Goal: Information Seeking & Learning: Understand process/instructions

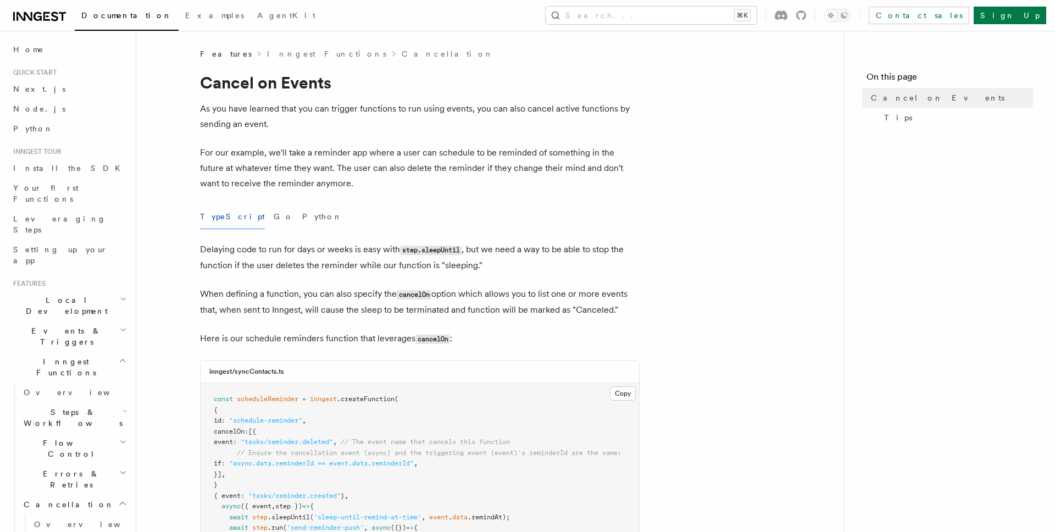
scroll to position [229, 0]
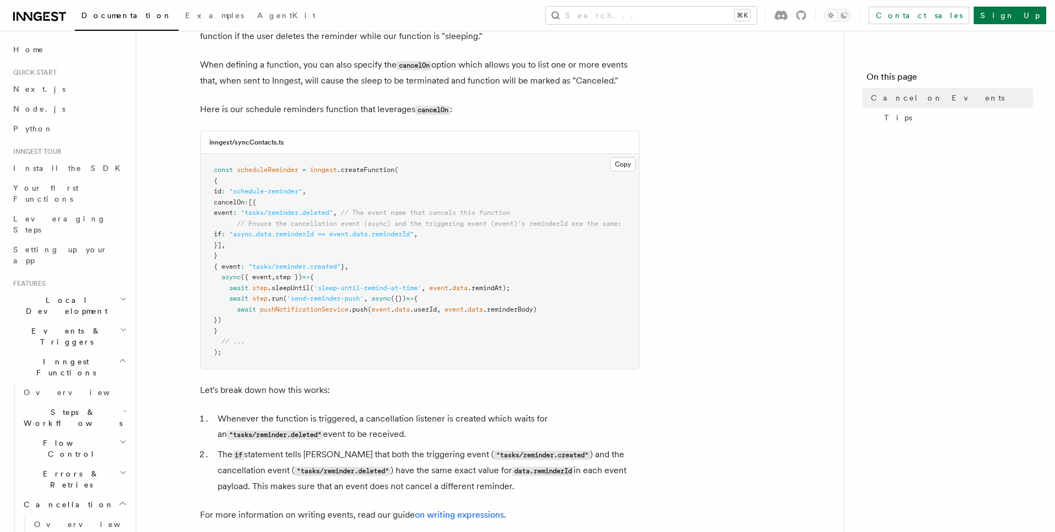
click at [480, 188] on pre "const scheduleReminder = inngest .createFunction ( { id : "schedule-reminder" ,…" at bounding box center [420, 261] width 438 height 215
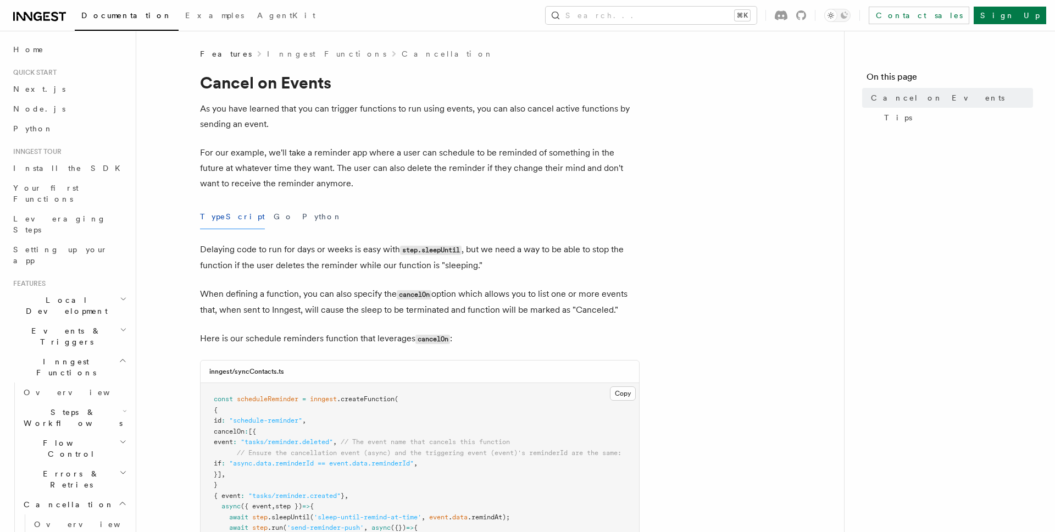
scroll to position [171, 0]
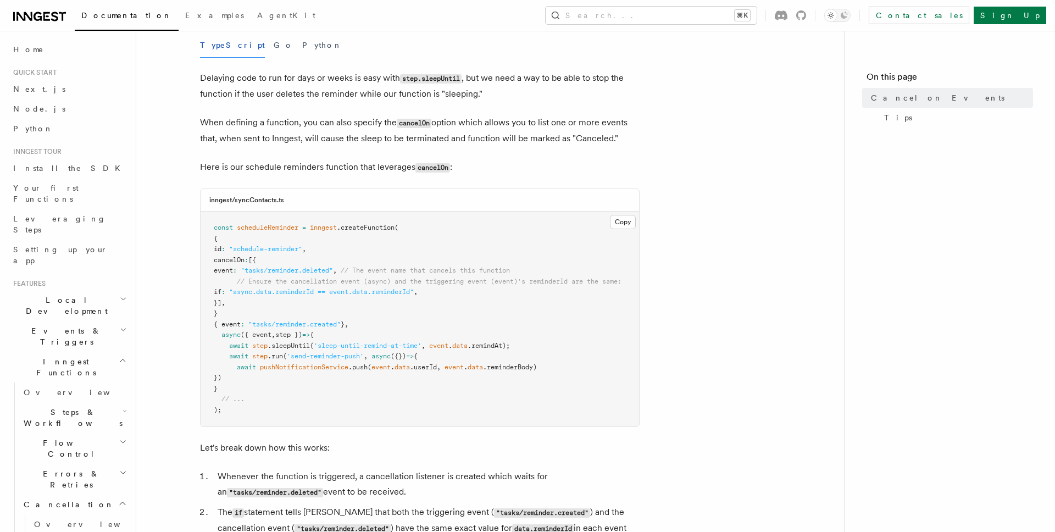
drag, startPoint x: 525, startPoint y: 124, endPoint x: 618, endPoint y: 135, distance: 94.1
click at [618, 135] on p "When defining a function, you can also specify the cancelOn option which allows…" at bounding box center [419, 130] width 439 height 31
drag, startPoint x: 324, startPoint y: 139, endPoint x: 628, endPoint y: 138, distance: 304.3
click at [628, 138] on p "When defining a function, you can also specify the cancelOn option which allows…" at bounding box center [419, 130] width 439 height 31
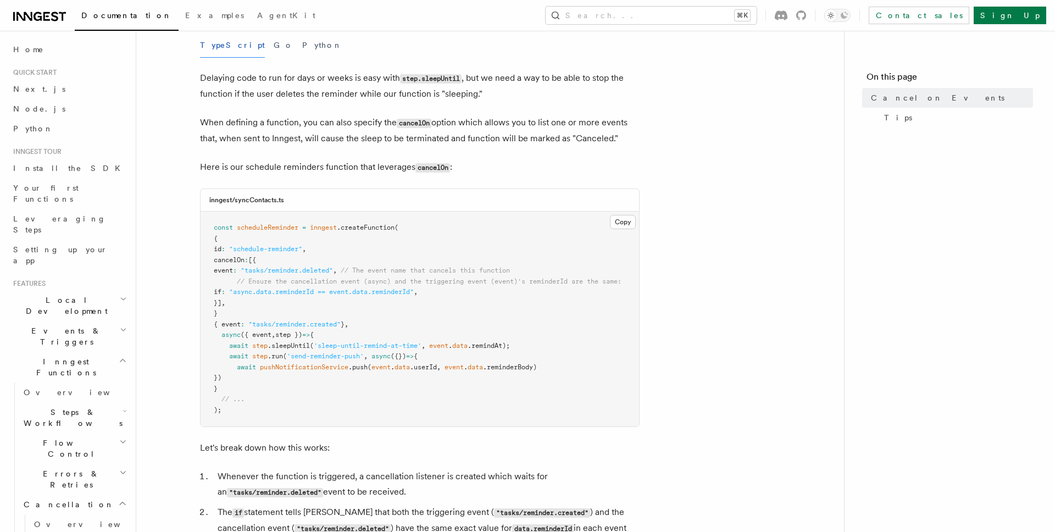
click at [628, 138] on p "When defining a function, you can also specify the cancelOn option which allows…" at bounding box center [419, 130] width 439 height 31
drag, startPoint x: 364, startPoint y: 139, endPoint x: 630, endPoint y: 143, distance: 266.5
click at [630, 143] on p "When defining a function, you can also specify the cancelOn option which allows…" at bounding box center [419, 130] width 439 height 31
drag, startPoint x: 390, startPoint y: 140, endPoint x: 488, endPoint y: 140, distance: 98.3
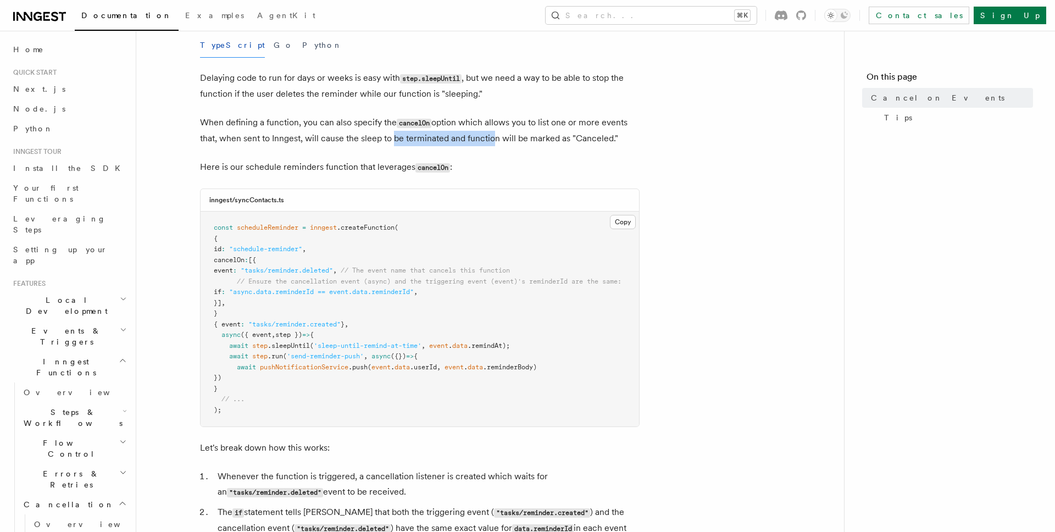
click at [488, 140] on p "When defining a function, you can also specify the cancelOn option which allows…" at bounding box center [419, 130] width 439 height 31
drag, startPoint x: 268, startPoint y: 249, endPoint x: 340, endPoint y: 249, distance: 72.5
click at [340, 249] on pre "const scheduleReminder = inngest .createFunction ( { id : "schedule-reminder" ,…" at bounding box center [420, 318] width 438 height 215
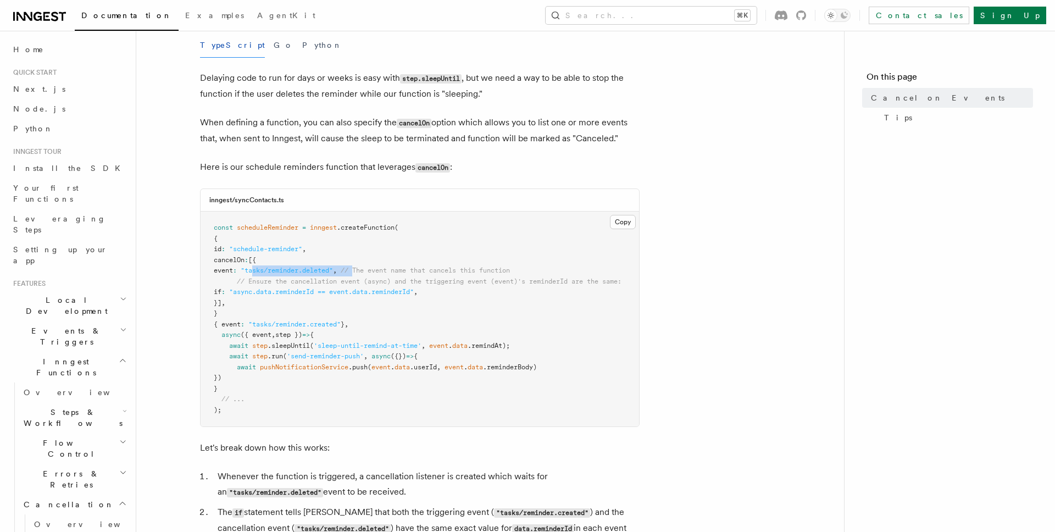
drag, startPoint x: 276, startPoint y: 270, endPoint x: 378, endPoint y: 272, distance: 102.2
click at [378, 272] on span "event : "tasks/reminder.deleted" , // The event name that cancels this function" at bounding box center [362, 270] width 296 height 8
click at [378, 272] on span "// The event name that cancels this function" at bounding box center [425, 270] width 169 height 8
click at [378, 251] on pre "const scheduleReminder = inngest .createFunction ( { id : "schedule-reminder" ,…" at bounding box center [420, 318] width 438 height 215
drag, startPoint x: 256, startPoint y: 291, endPoint x: 460, endPoint y: 294, distance: 203.8
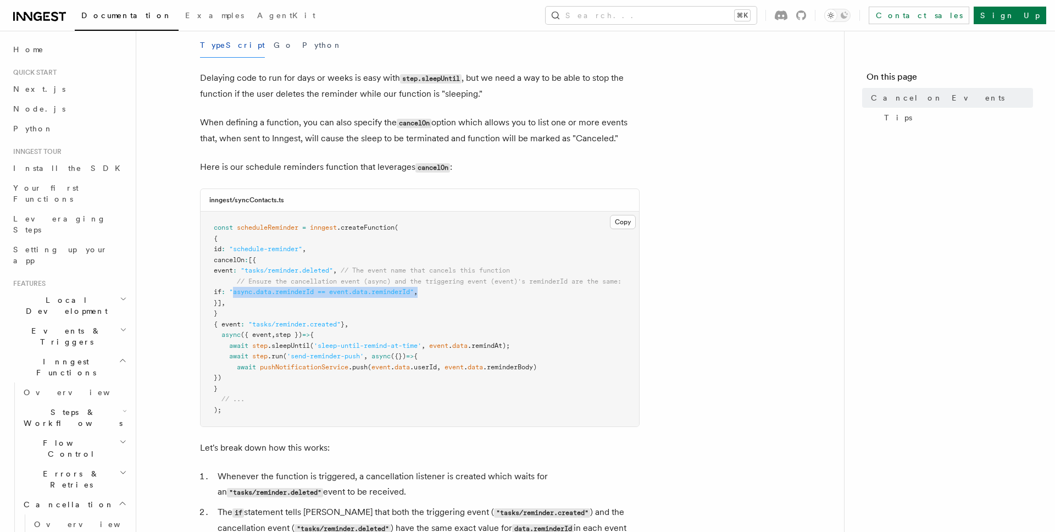
click at [460, 294] on pre "const scheduleReminder = inngest .createFunction ( { id : "schedule-reminder" ,…" at bounding box center [420, 318] width 438 height 215
drag, startPoint x: 302, startPoint y: 281, endPoint x: 567, endPoint y: 280, distance: 265.3
click at [567, 280] on span "// Ensure the cancellation event (async) and the triggering event (event)'s rem…" at bounding box center [429, 281] width 385 height 8
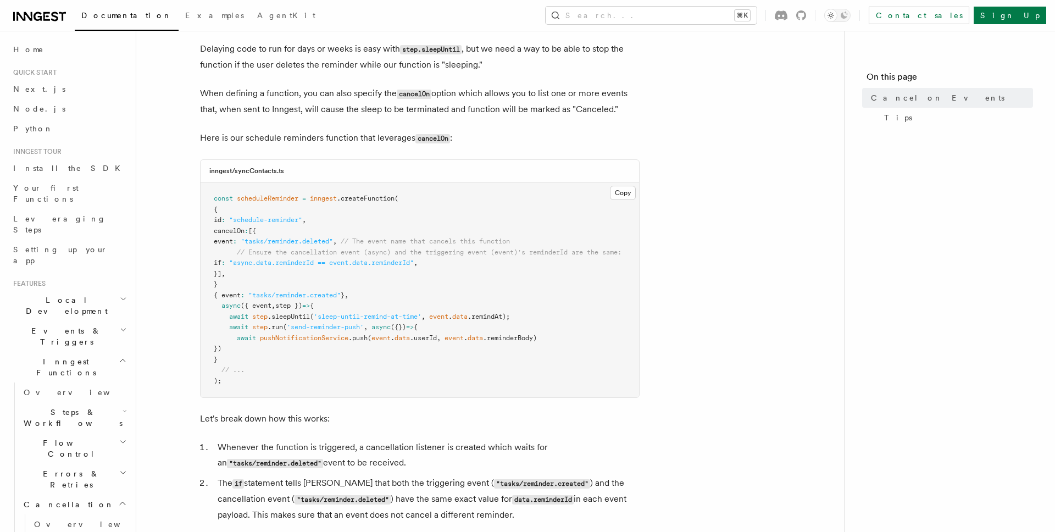
scroll to position [207, 0]
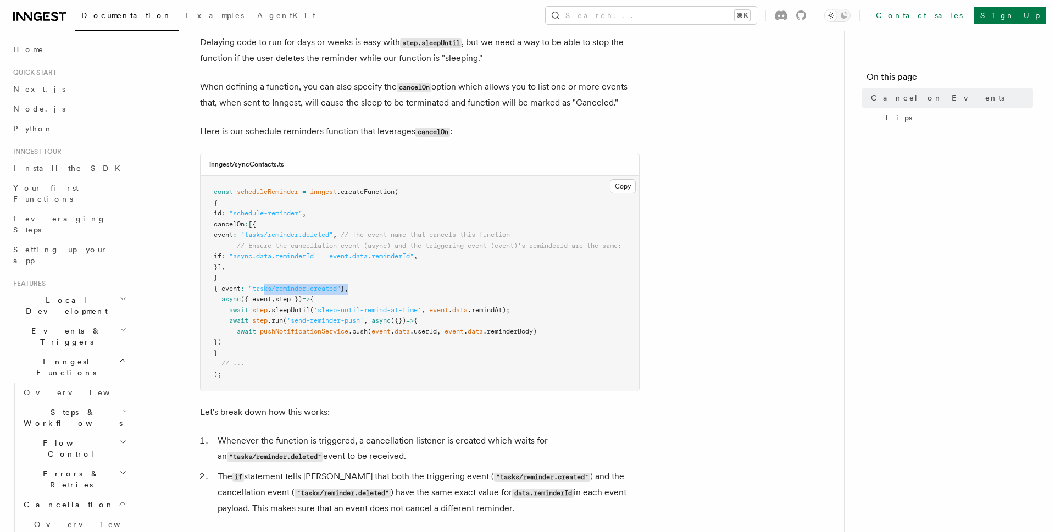
drag, startPoint x: 274, startPoint y: 287, endPoint x: 378, endPoint y: 286, distance: 104.4
click at [378, 286] on pre "const scheduleReminder = inngest .createFunction ( { id : "schedule-reminder" ,…" at bounding box center [420, 283] width 438 height 215
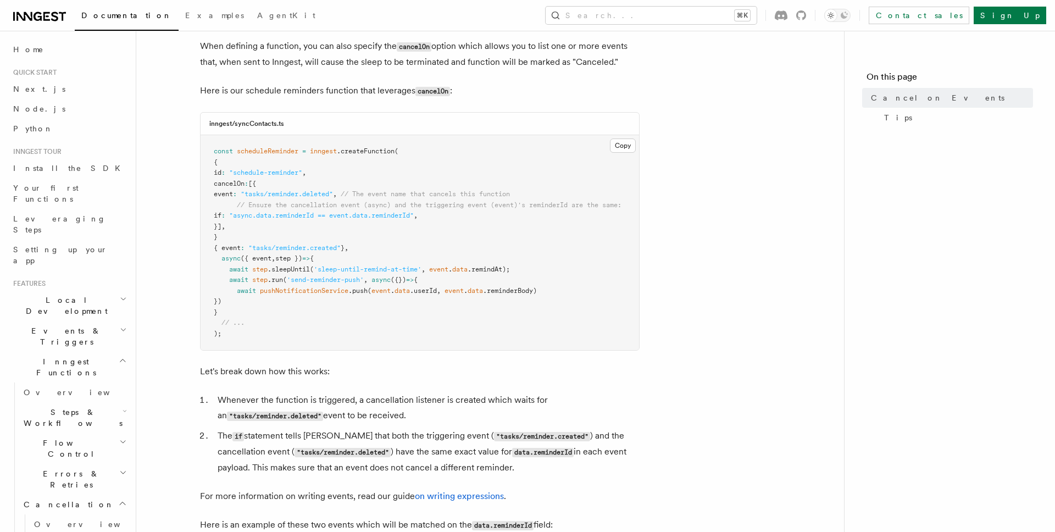
scroll to position [301, 0]
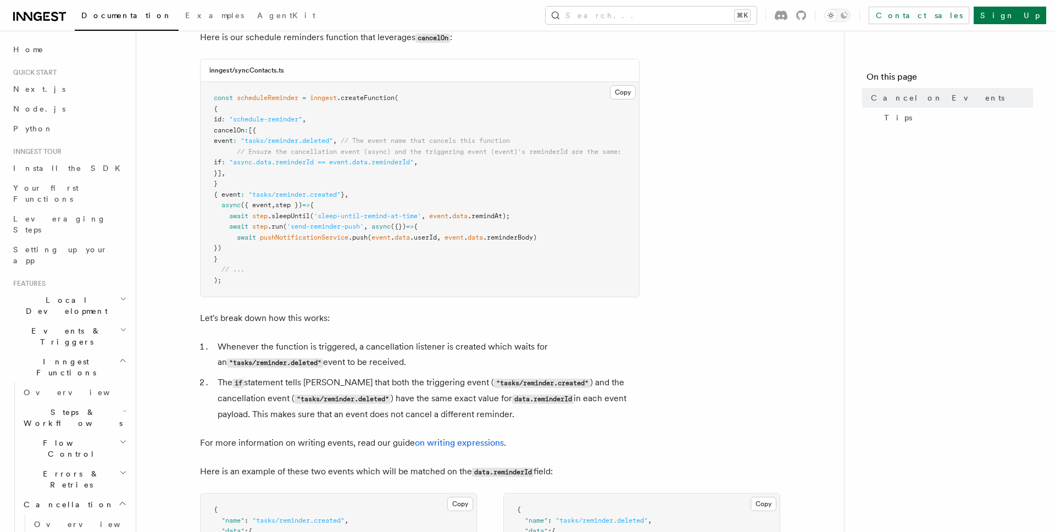
click at [471, 185] on pre "const scheduleReminder = inngest .createFunction ( { id : "schedule-reminder" ,…" at bounding box center [420, 189] width 438 height 215
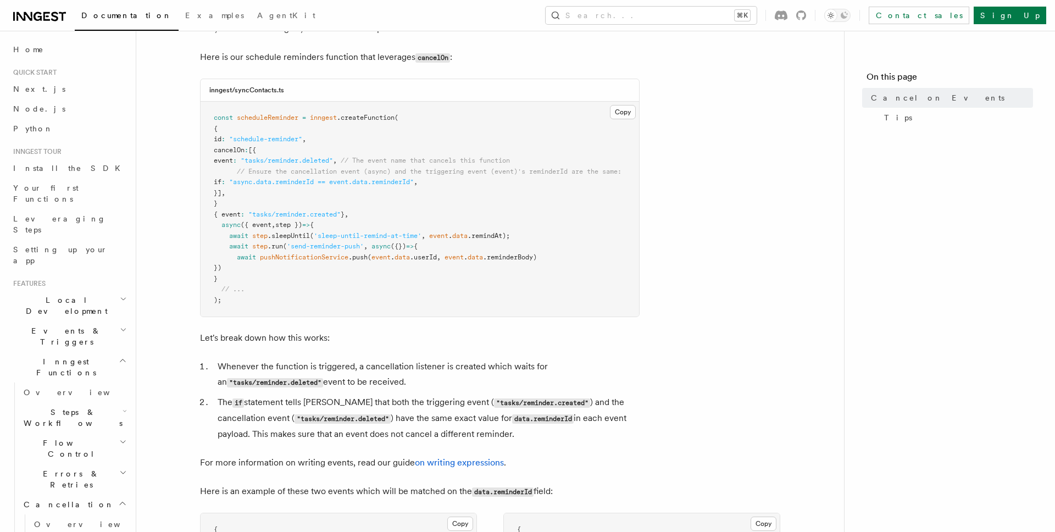
scroll to position [280, 0]
click at [240, 151] on span "cancelOn" at bounding box center [229, 152] width 31 height 8
click at [353, 153] on pre "const scheduleReminder = inngest .createFunction ( { id : "schedule-reminder" ,…" at bounding box center [420, 210] width 438 height 215
click at [392, 308] on pre "const scheduleReminder = inngest .createFunction ( { id : "schedule-reminder" ,…" at bounding box center [420, 210] width 438 height 215
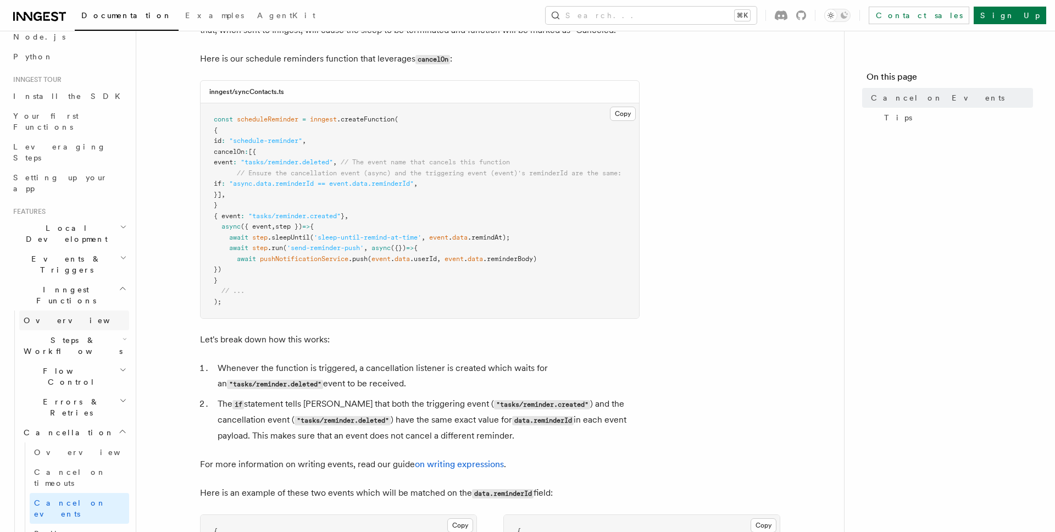
scroll to position [98, 0]
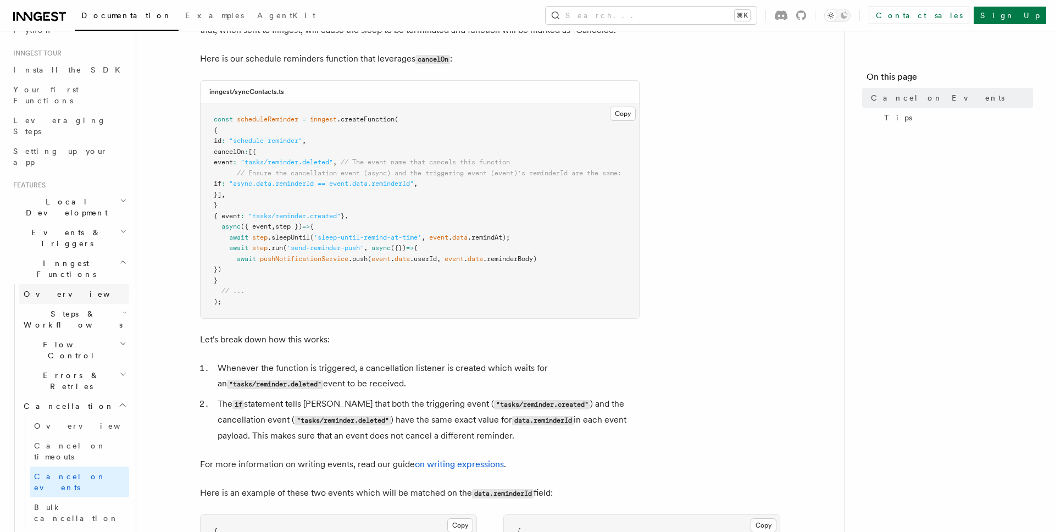
click at [49, 289] on span "Overview" at bounding box center [80, 293] width 113 height 9
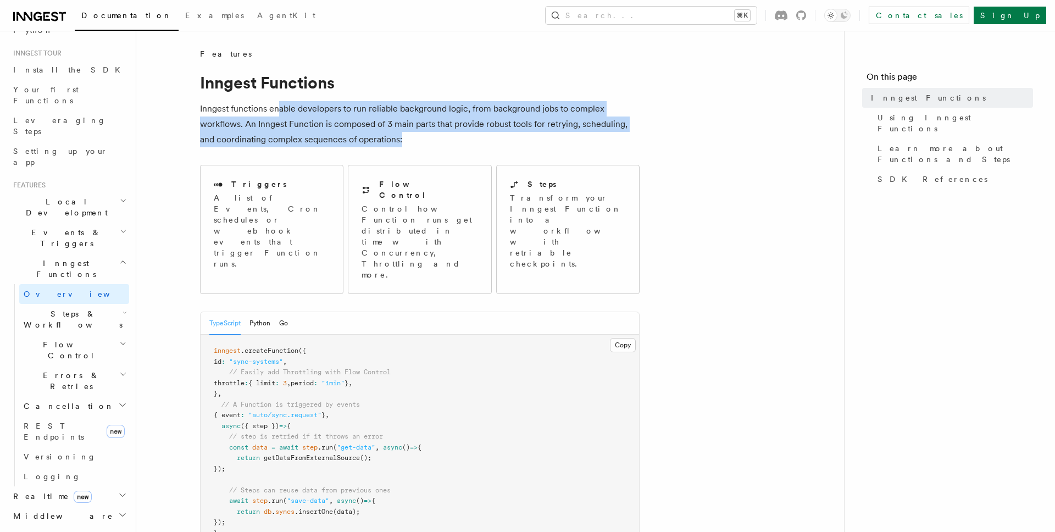
drag, startPoint x: 277, startPoint y: 109, endPoint x: 458, endPoint y: 135, distance: 182.5
click at [458, 135] on p "Inngest functions enable developers to run reliable background logic, from back…" at bounding box center [419, 124] width 439 height 46
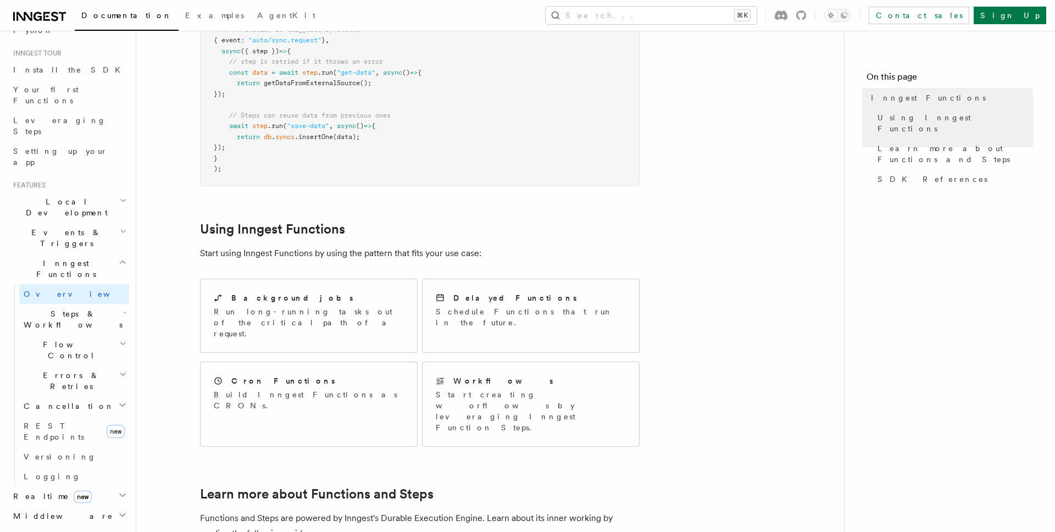
scroll to position [427, 0]
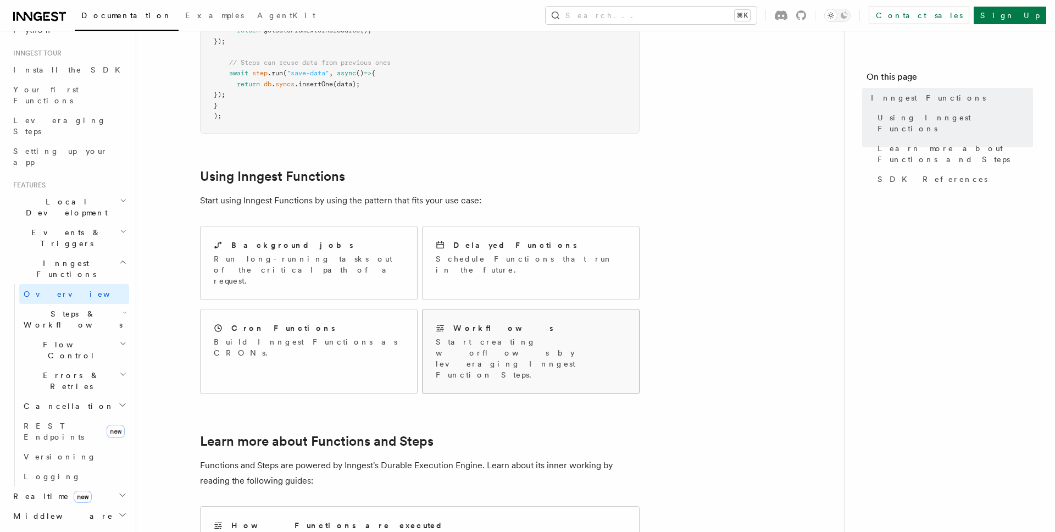
click at [597, 336] on p "Start creating worflows by leveraging Inngest Function Steps." at bounding box center [531, 358] width 190 height 44
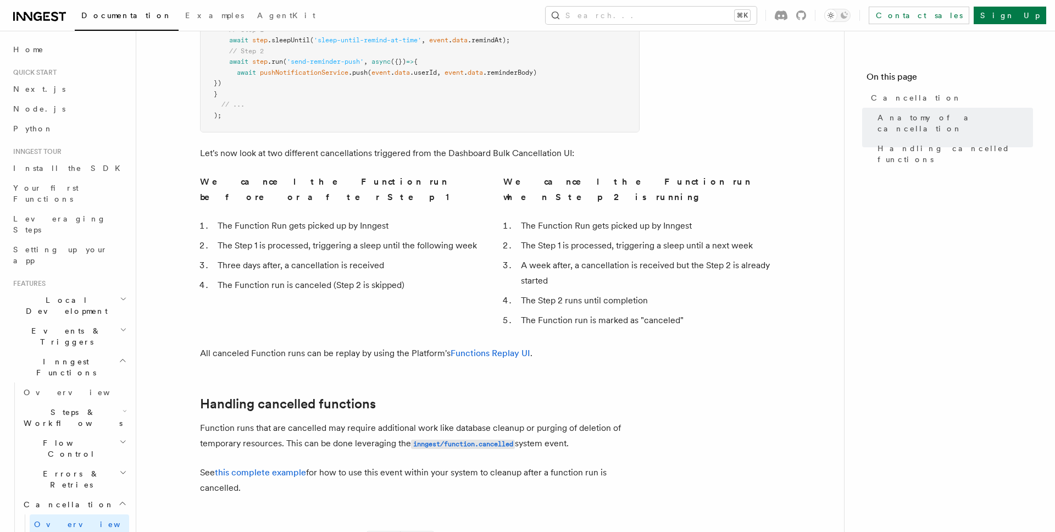
scroll to position [823, 0]
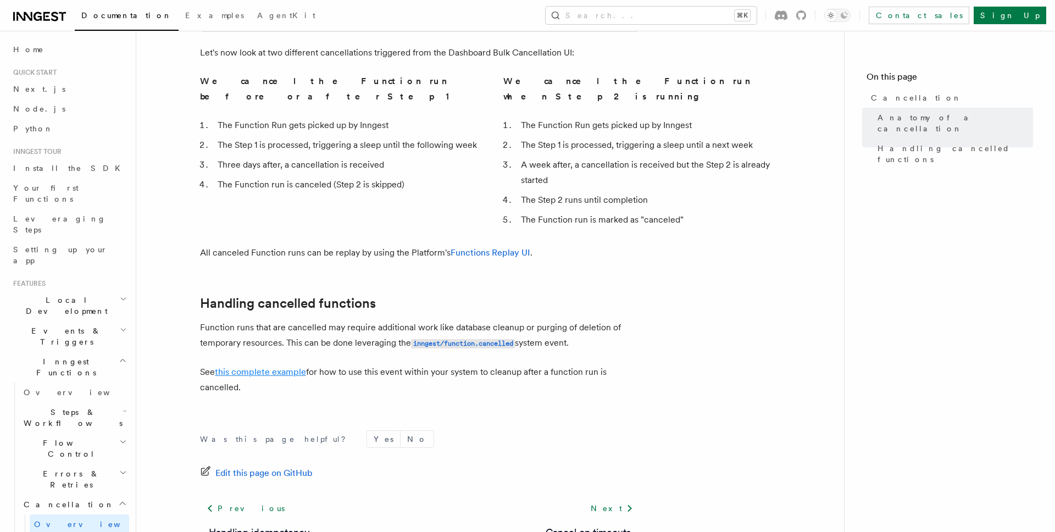
click at [287, 366] on link "this complete example" at bounding box center [260, 371] width 91 height 10
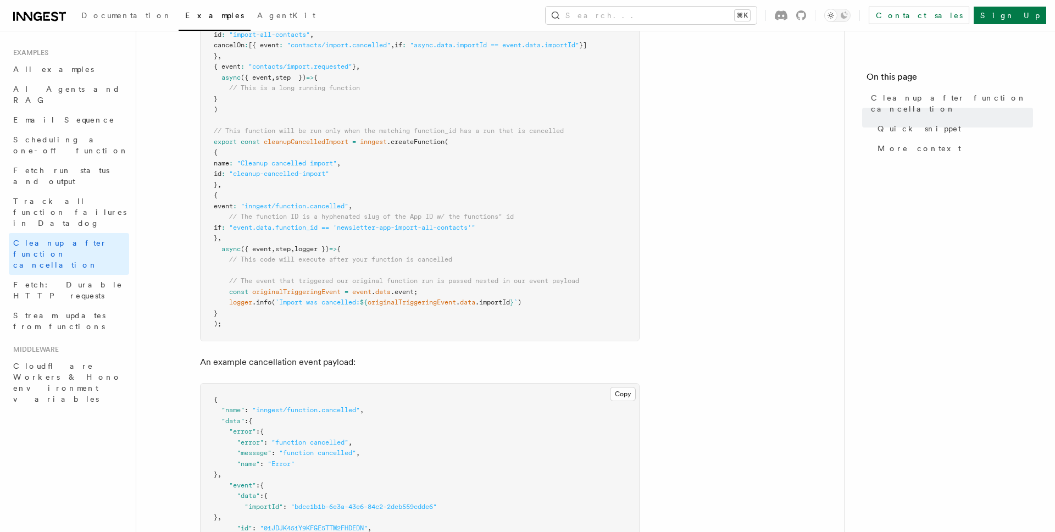
scroll to position [359, 0]
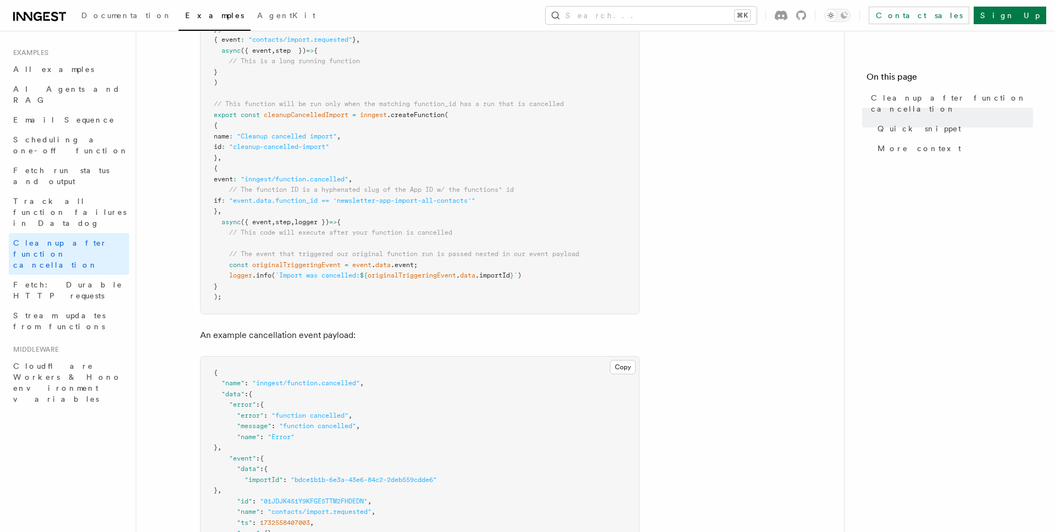
click at [509, 236] on pre "const inngest = new Inngest ({ id : "newsletter-app" }); // This is our "import…" at bounding box center [420, 126] width 438 height 376
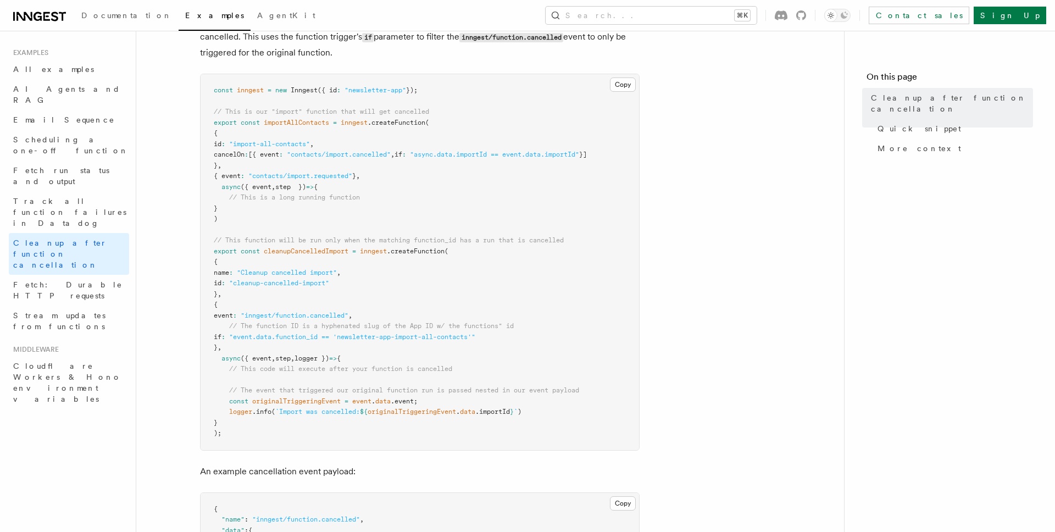
scroll to position [233, 0]
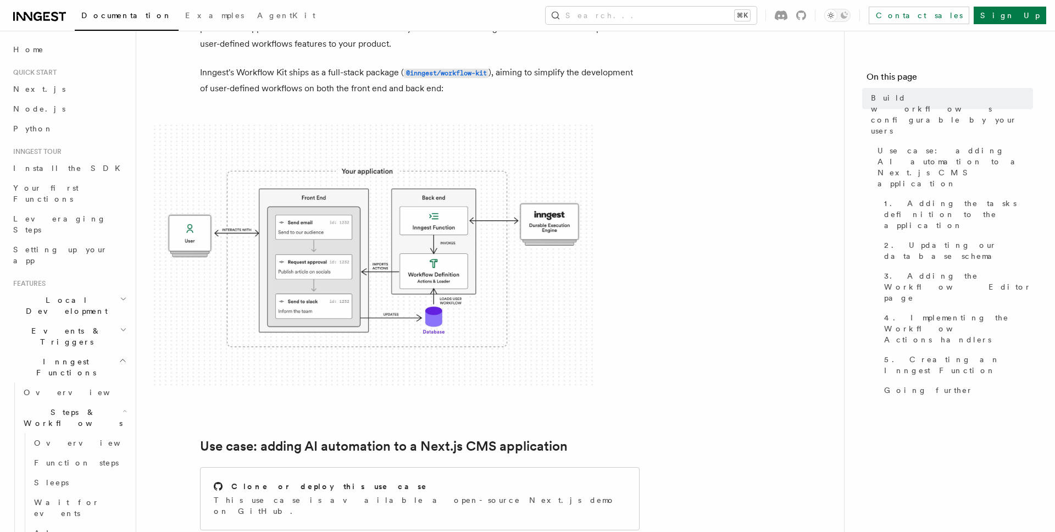
scroll to position [112, 0]
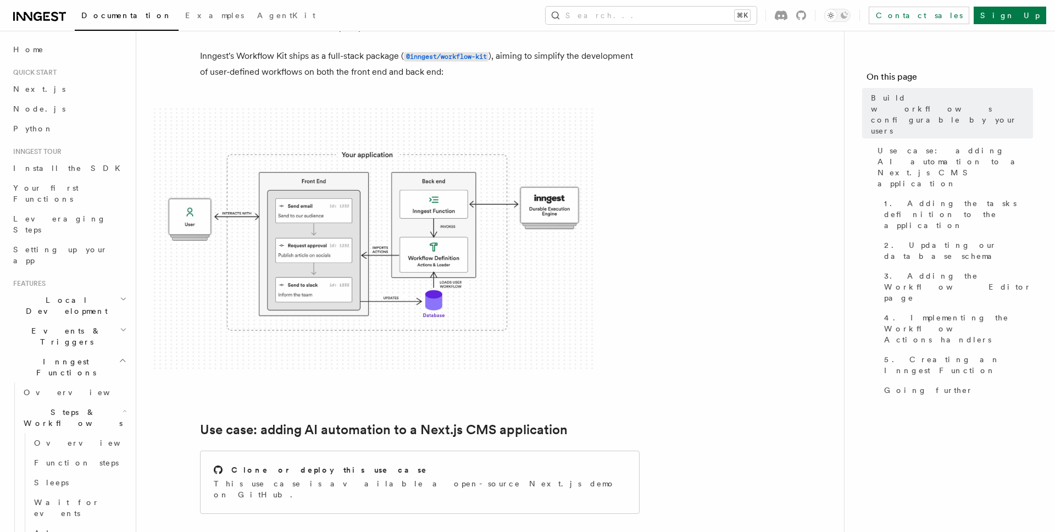
click at [574, 141] on img at bounding box center [373, 239] width 439 height 263
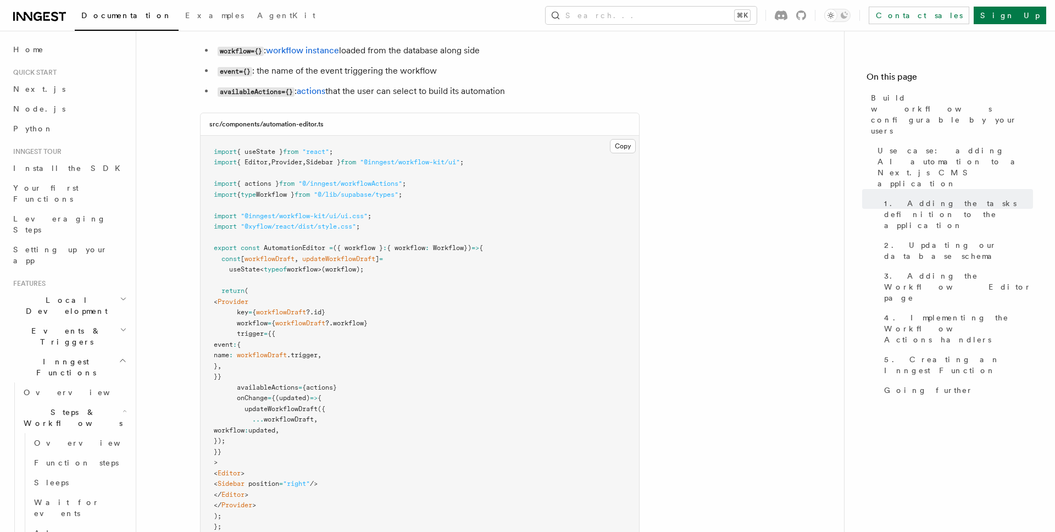
scroll to position [2854, 0]
